Goal: Find specific page/section: Find specific page/section

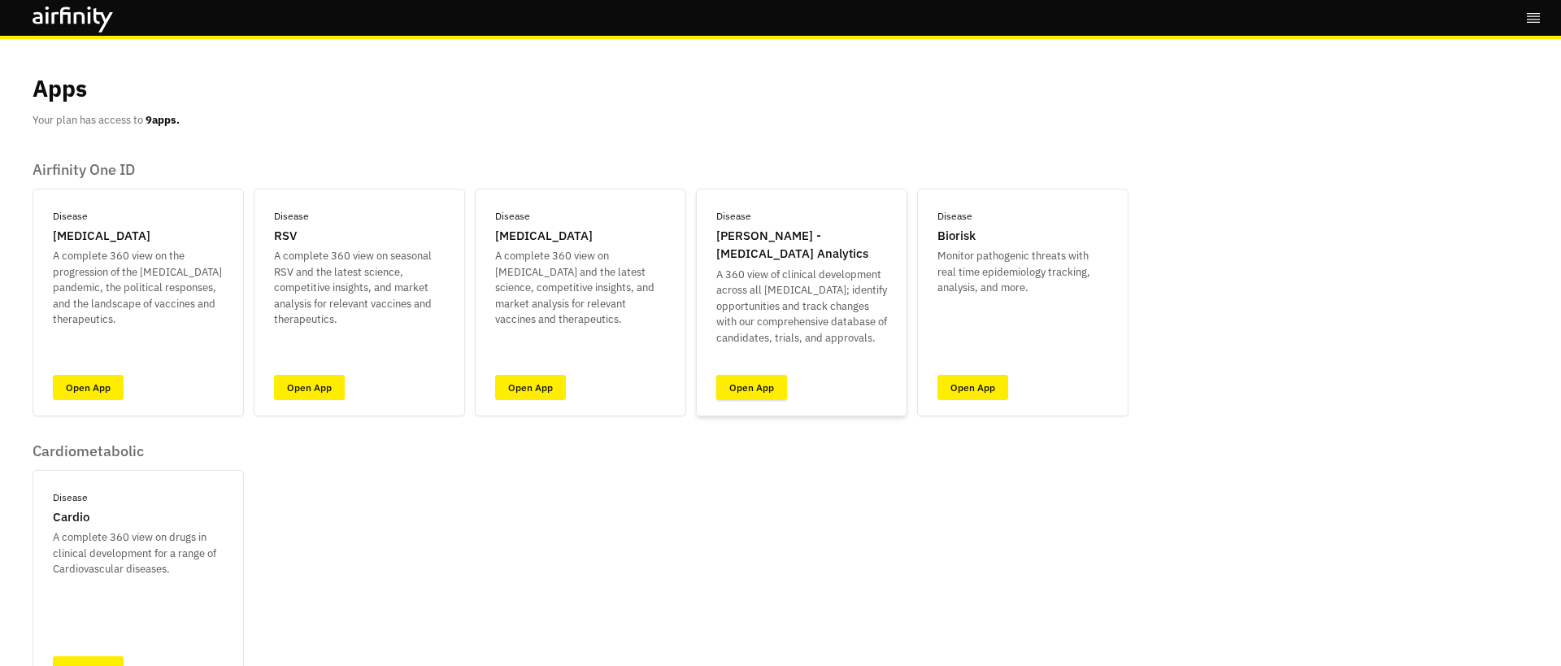
click at [742, 379] on link "Open App" at bounding box center [751, 387] width 71 height 25
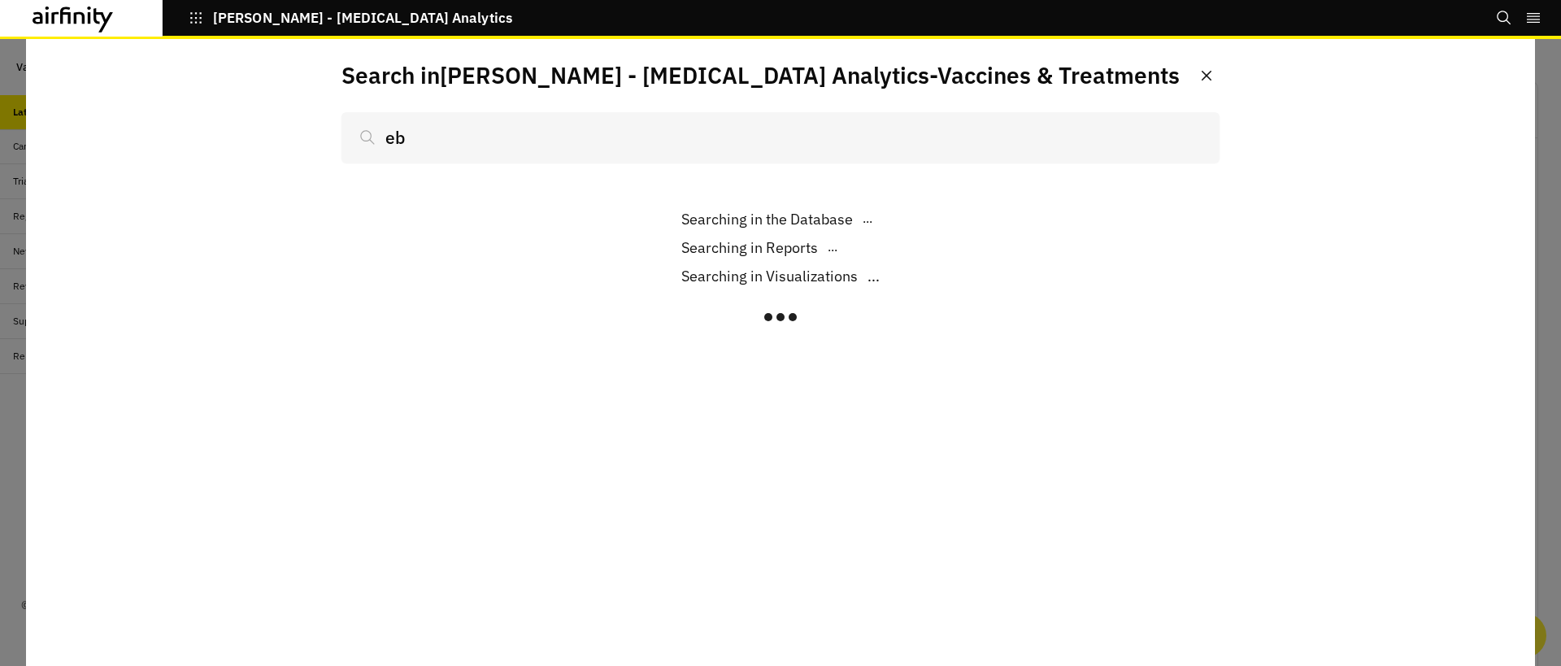
scroll to position [1199, 488]
